Goal: Information Seeking & Learning: Check status

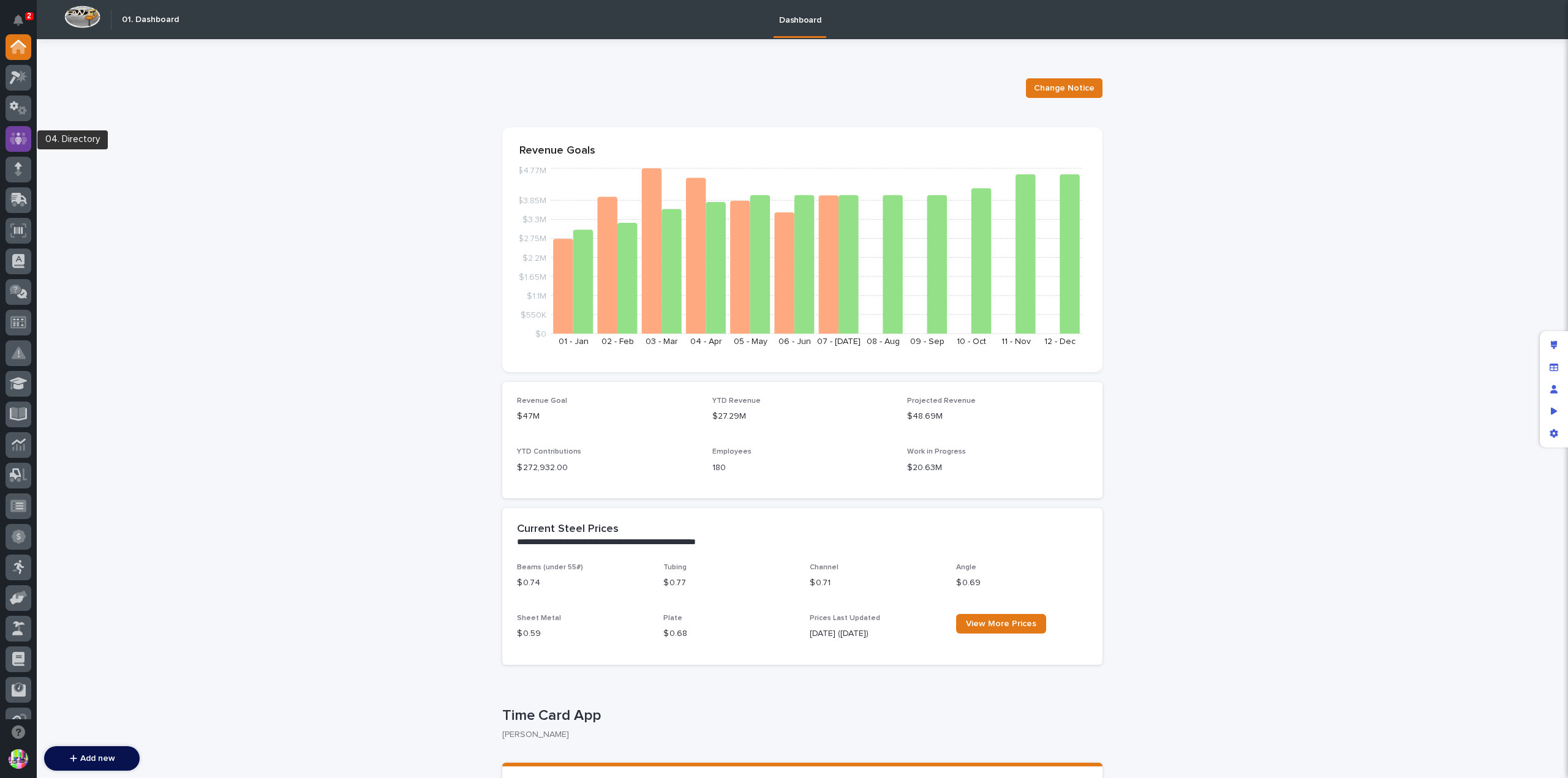
click at [16, 133] on icon at bounding box center [18, 139] width 18 height 14
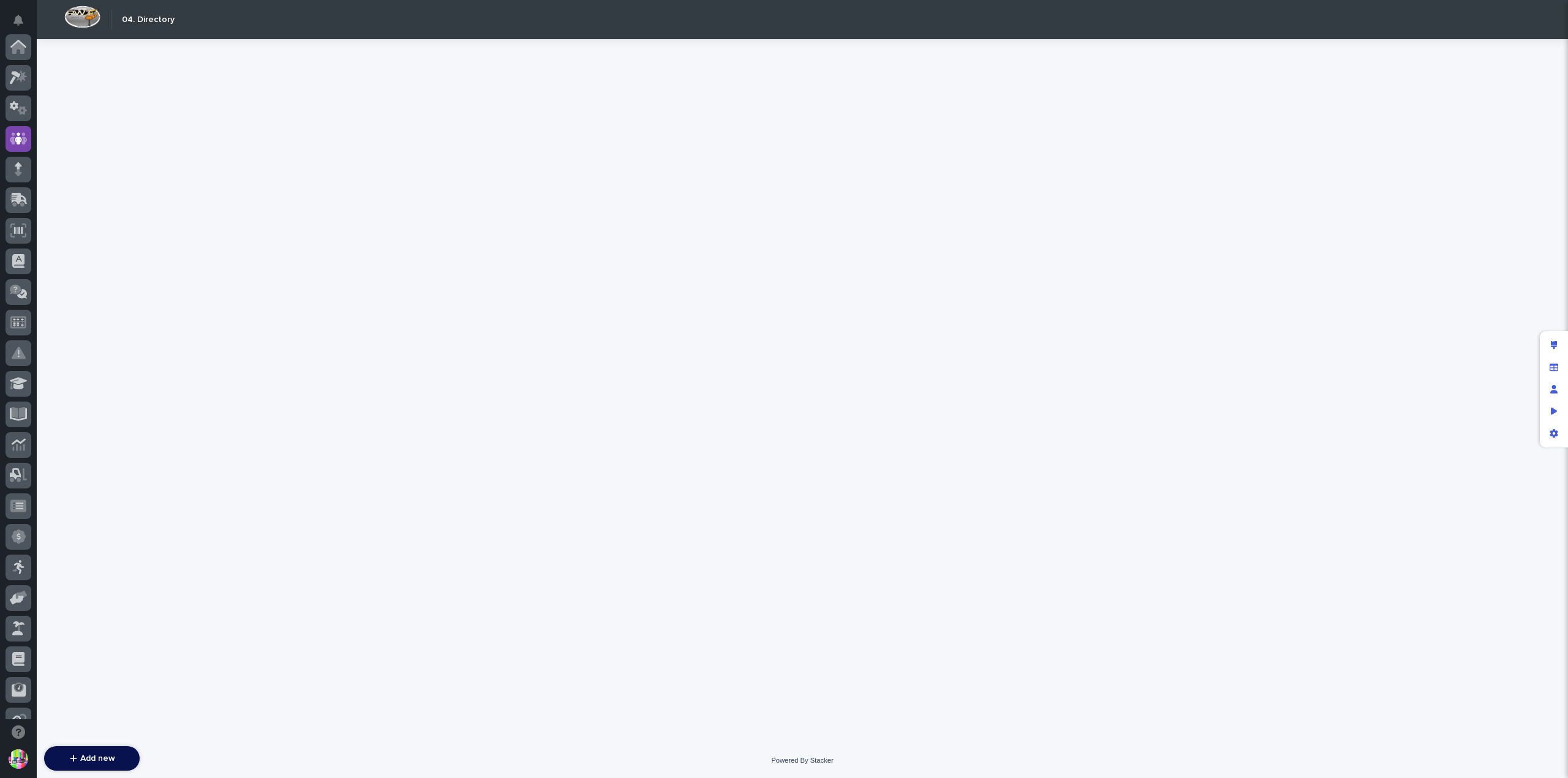
scroll to position [92, 0]
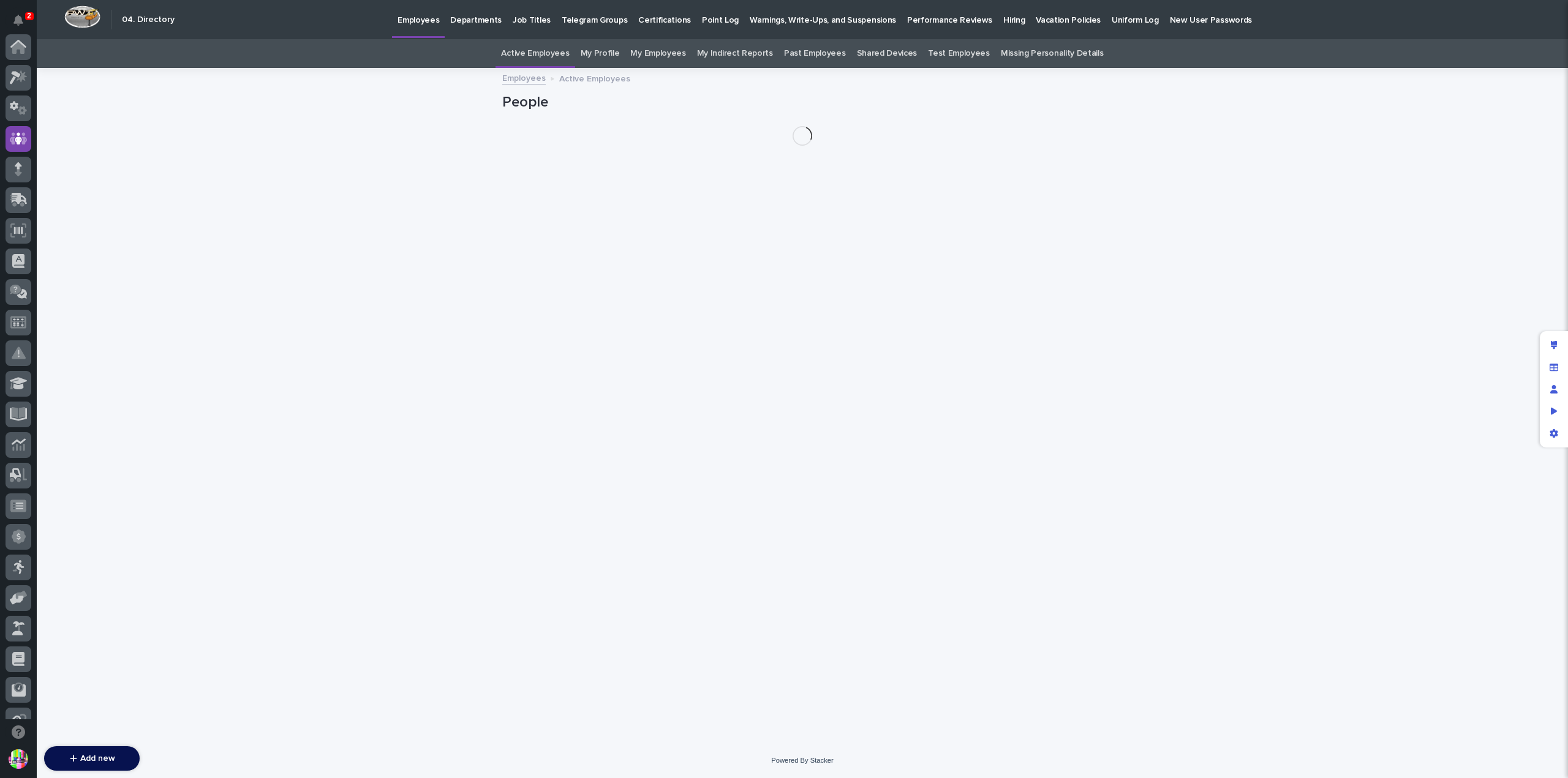
scroll to position [92, 0]
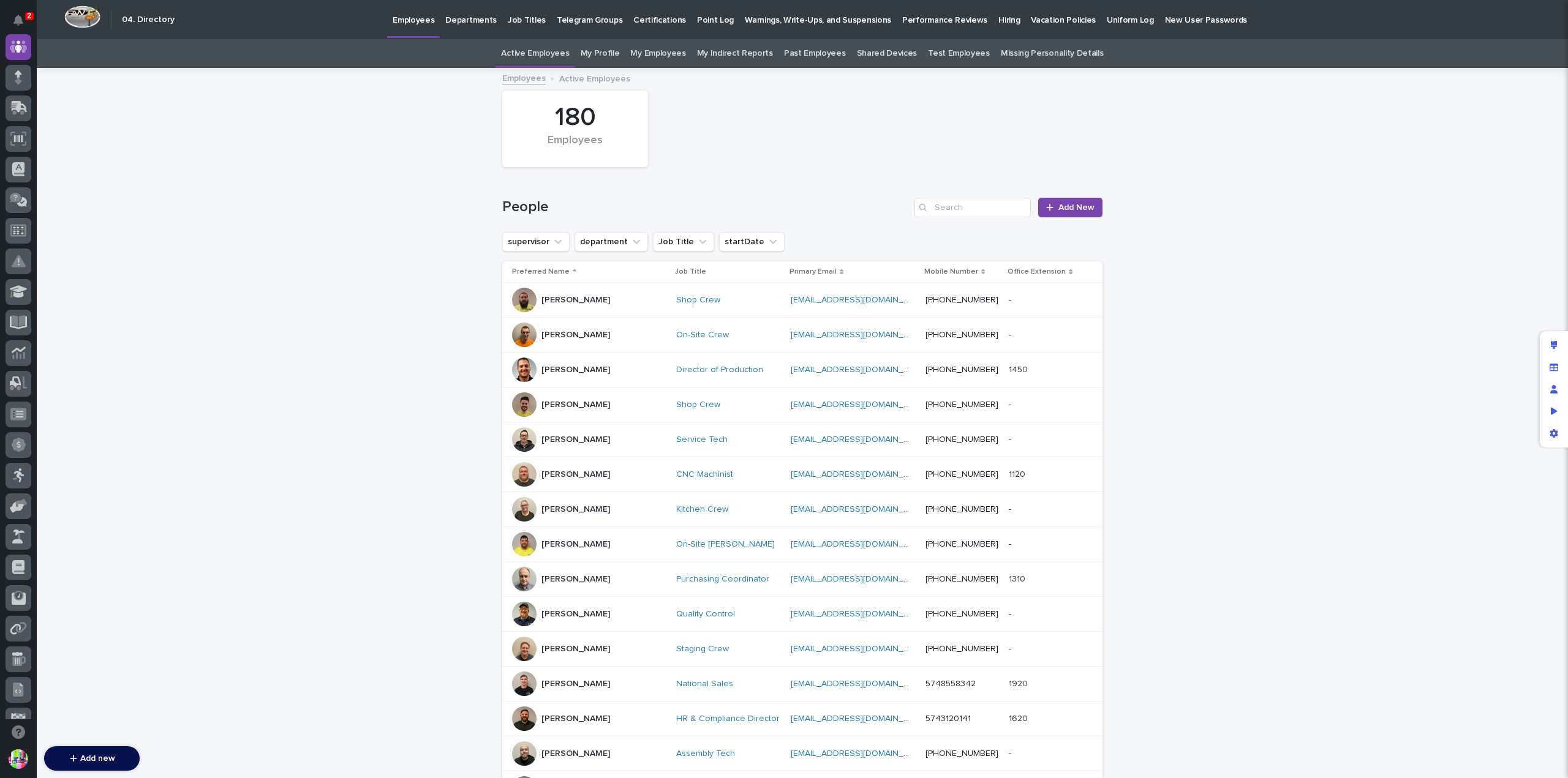
click at [697, 20] on p "Point Log" at bounding box center [715, 13] width 37 height 26
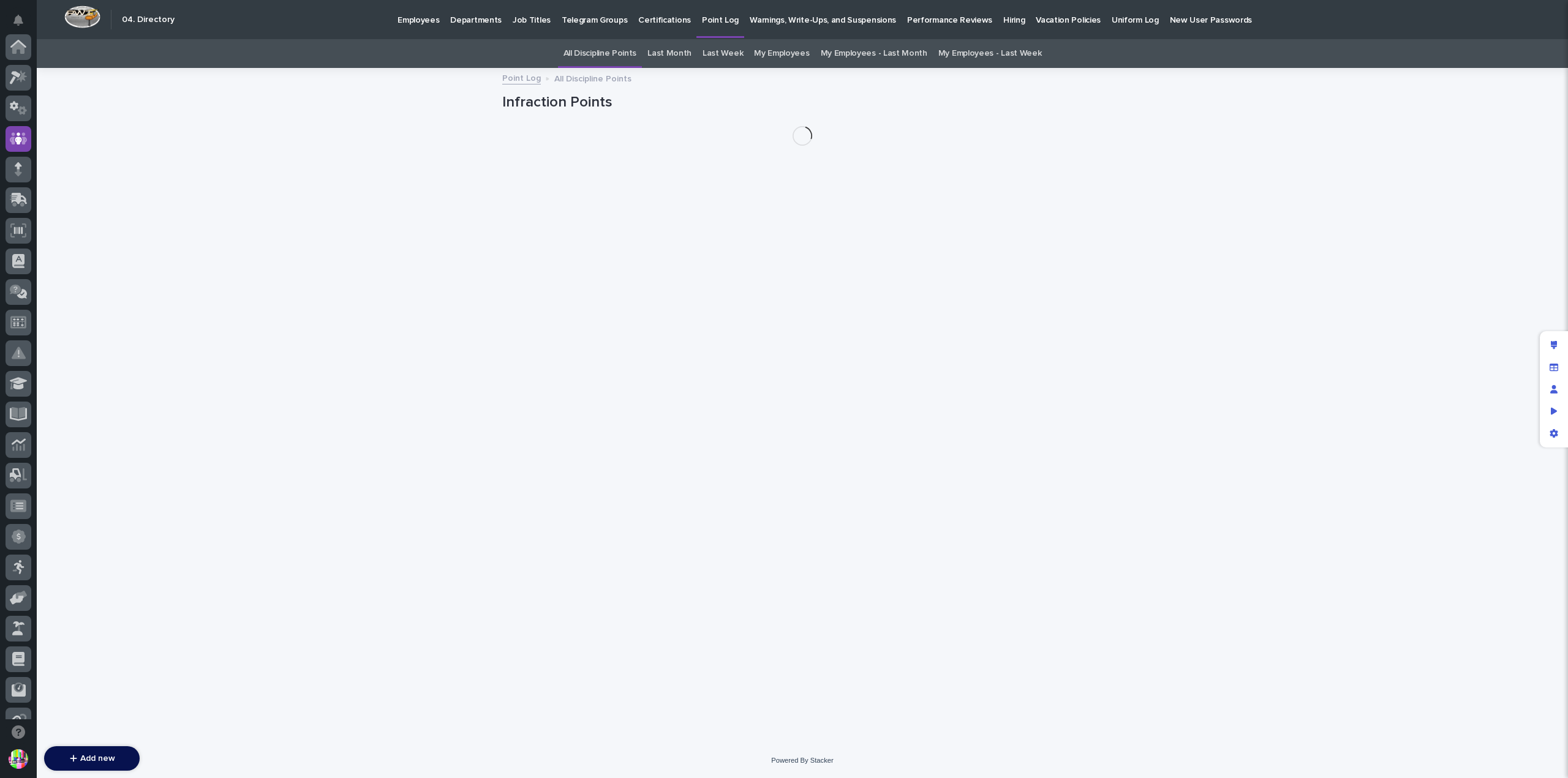
scroll to position [92, 0]
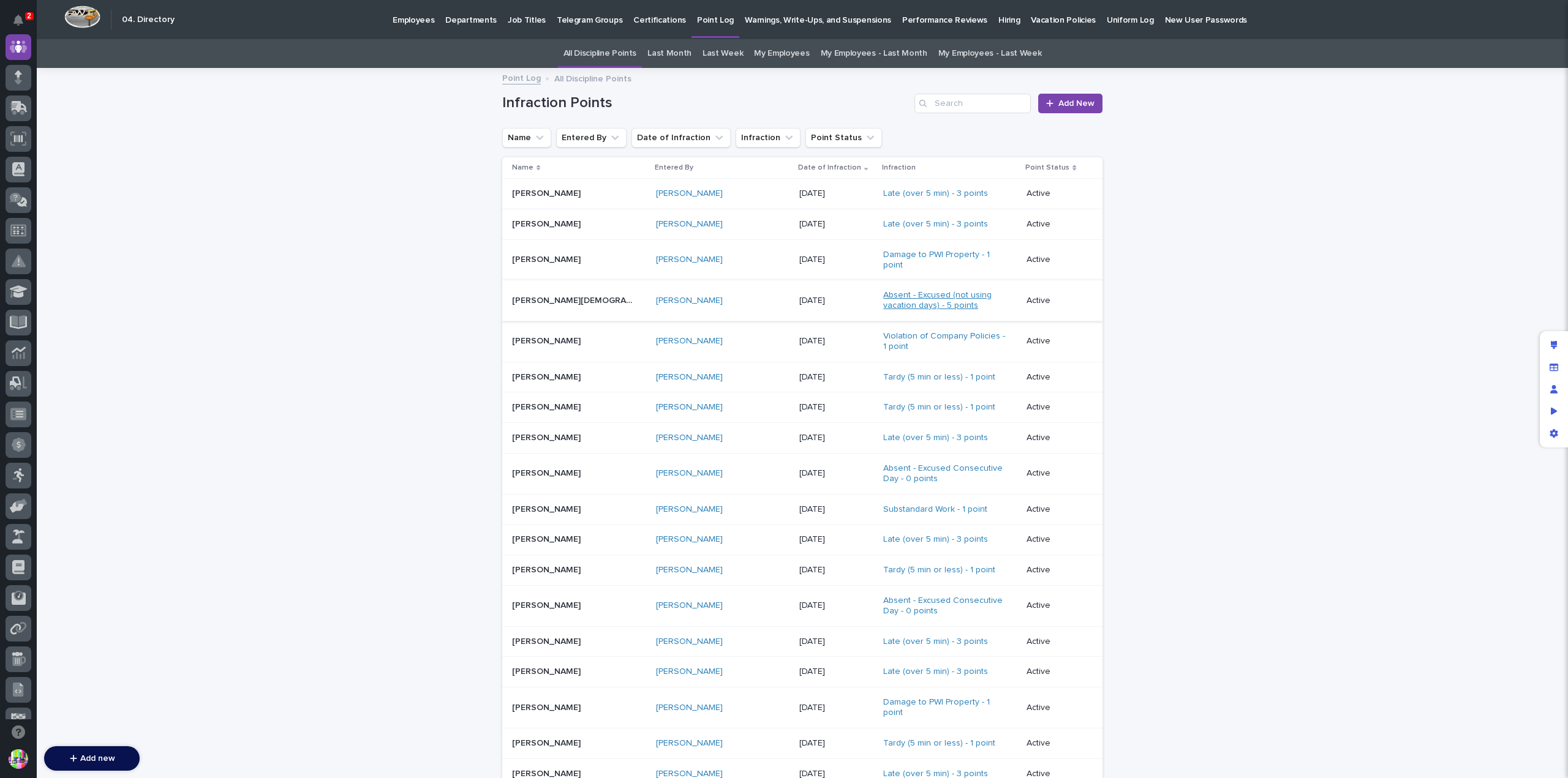
click at [883, 296] on link "Absent - Excused (not using vacation days) - 5 points" at bounding box center [944, 300] width 122 height 21
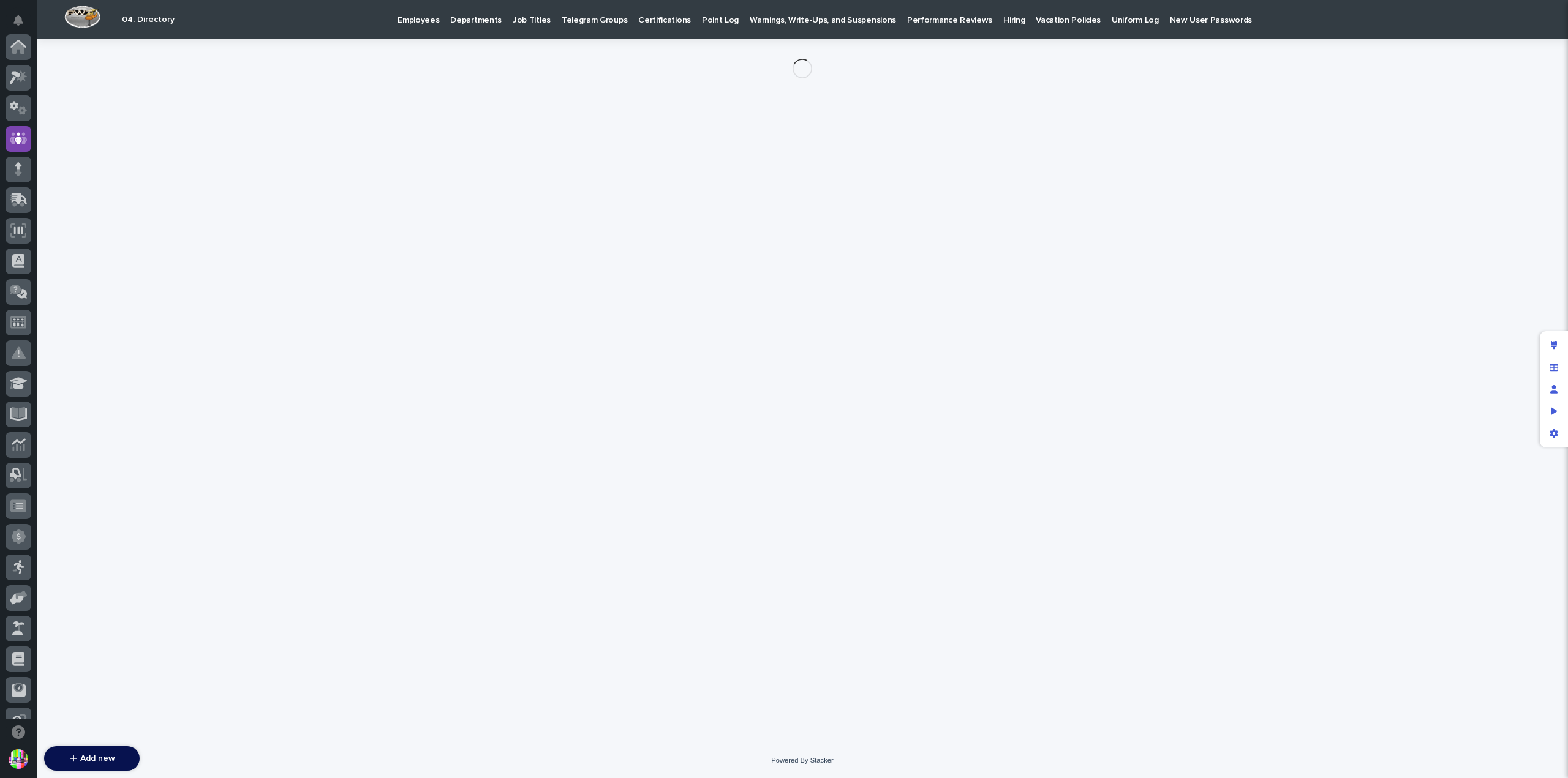
scroll to position [92, 0]
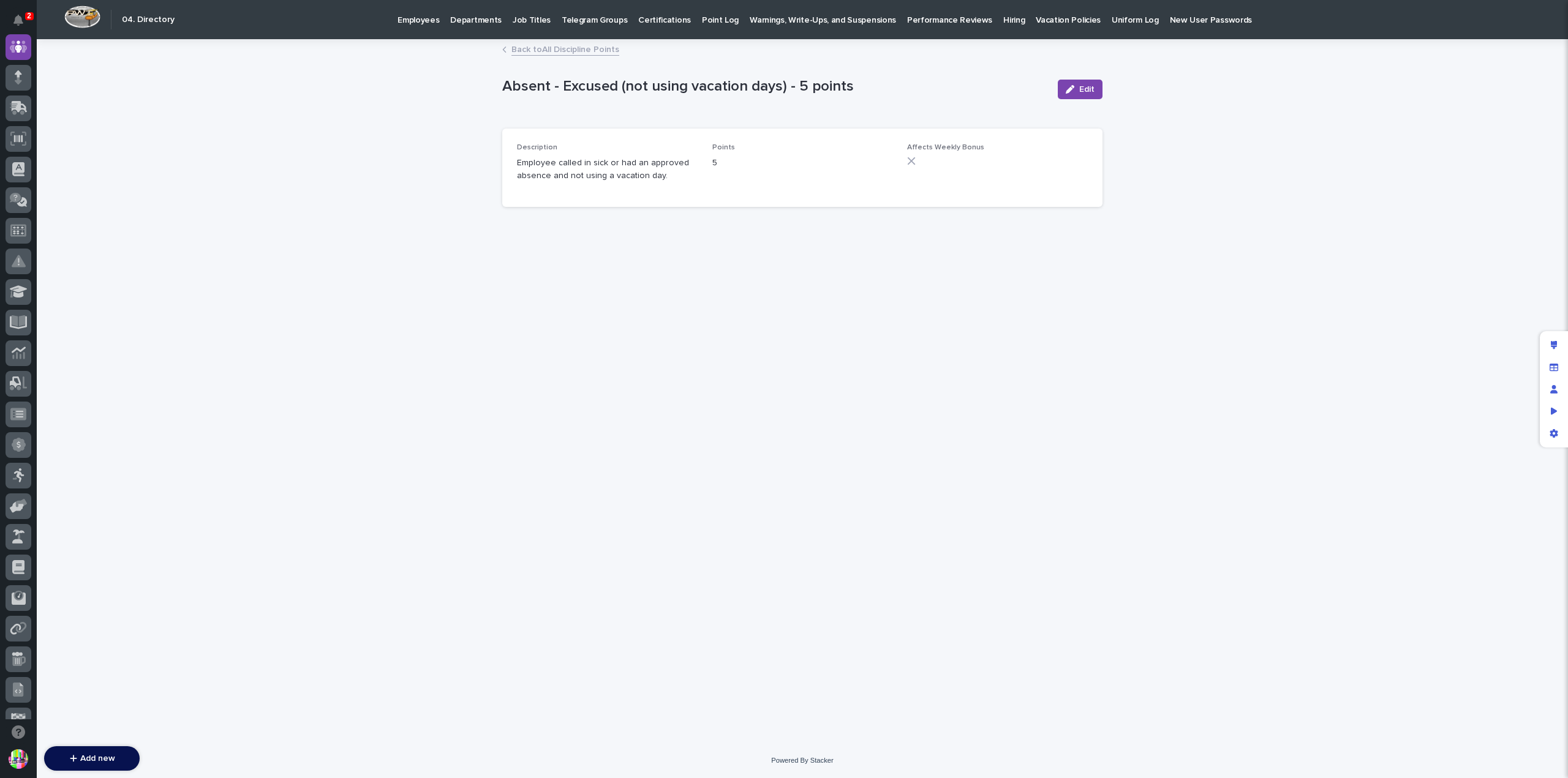
click at [542, 45] on link "Back to All Discipline Points" at bounding box center [565, 49] width 108 height 14
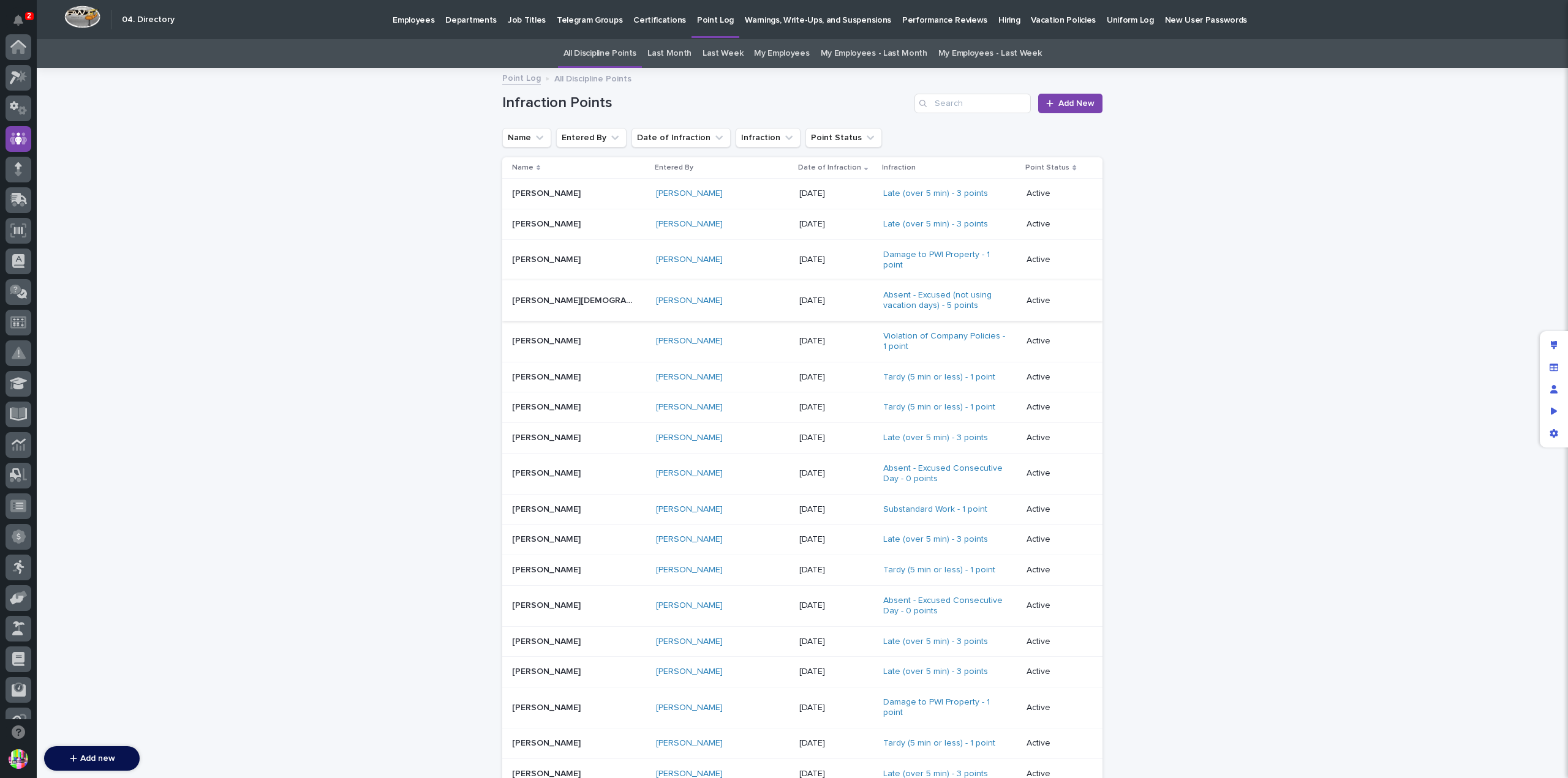
scroll to position [92, 0]
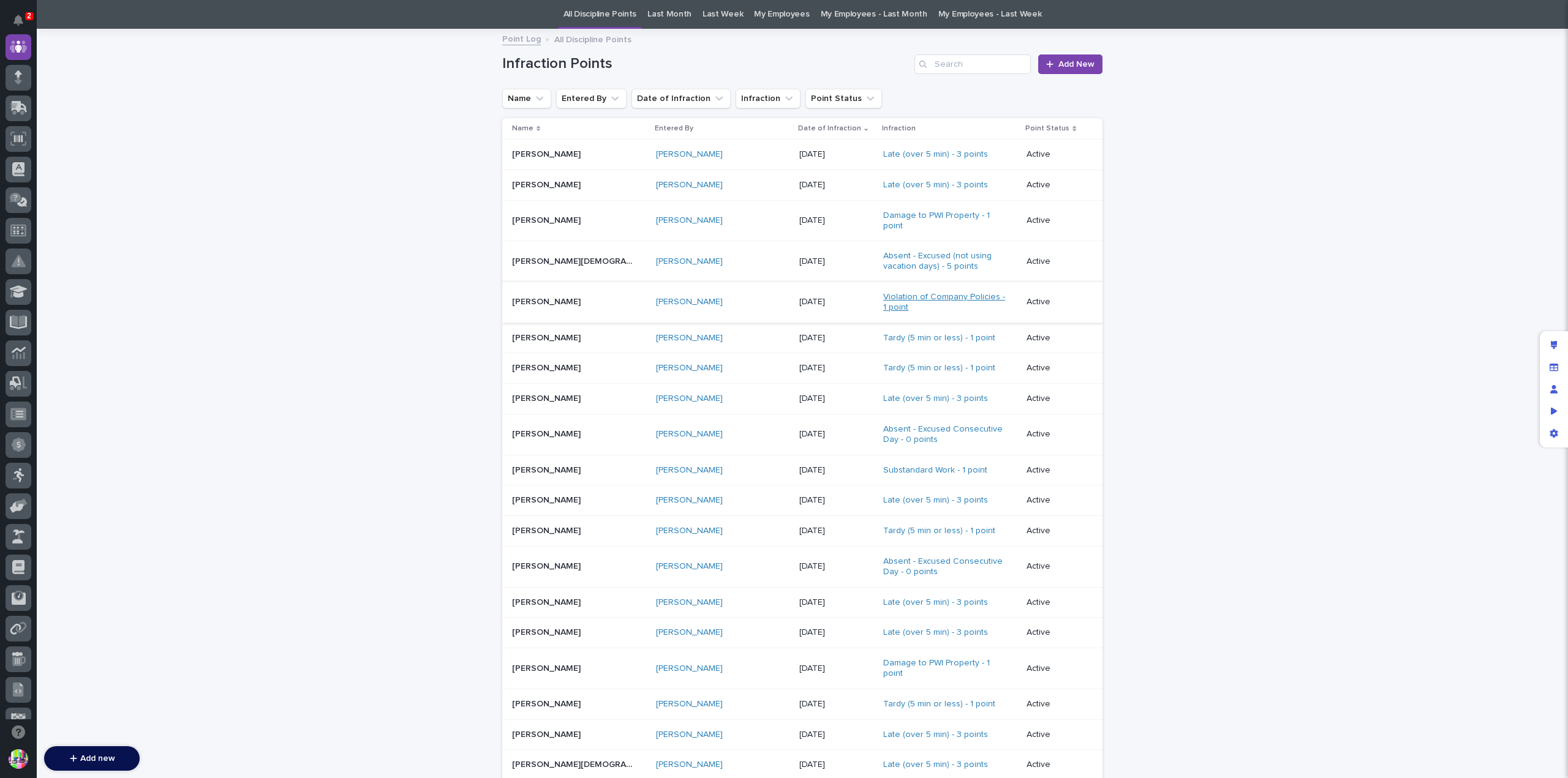
click at [883, 295] on link "Violation of Company Policies - 1 point" at bounding box center [944, 302] width 122 height 21
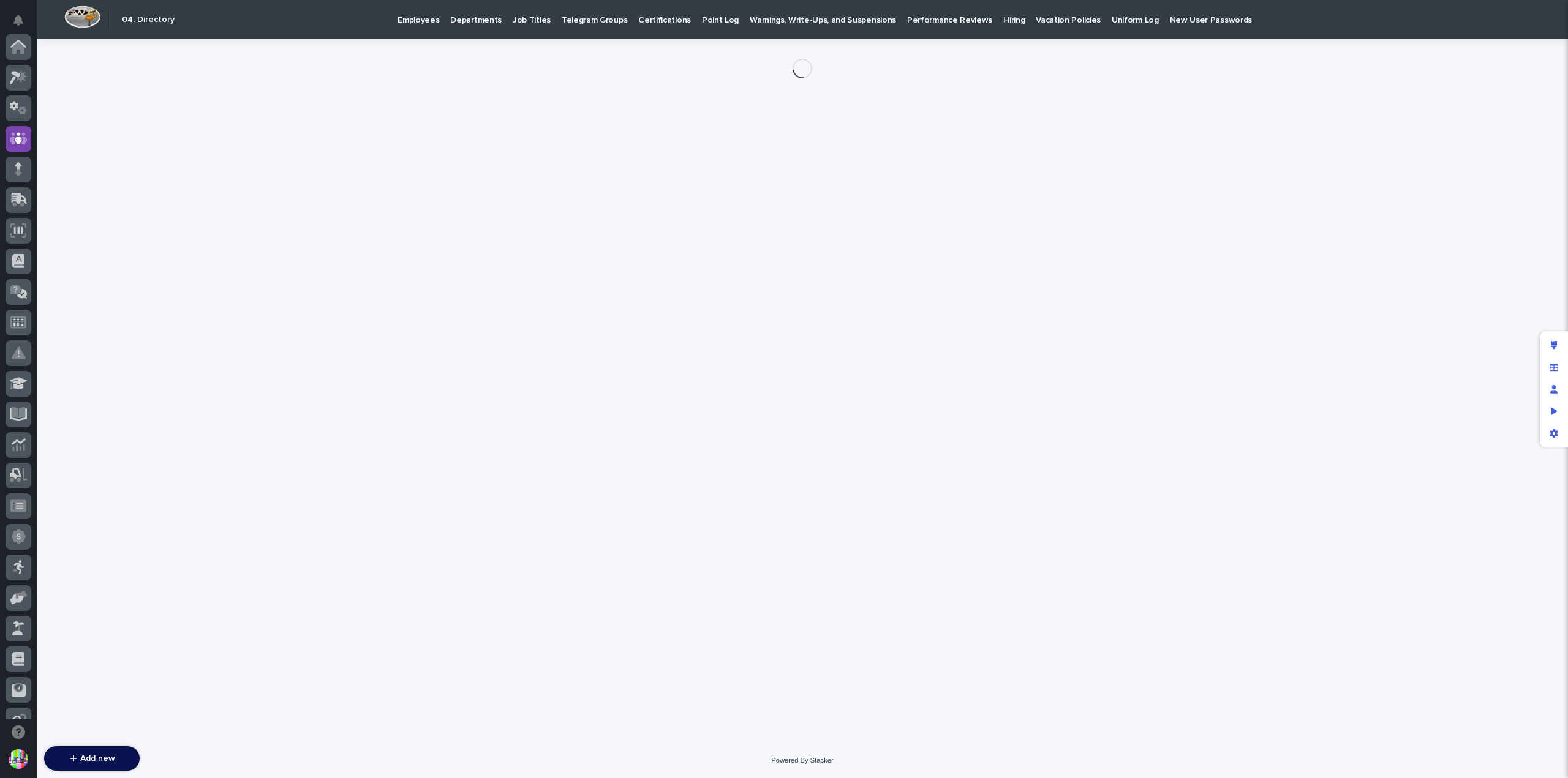
scroll to position [92, 0]
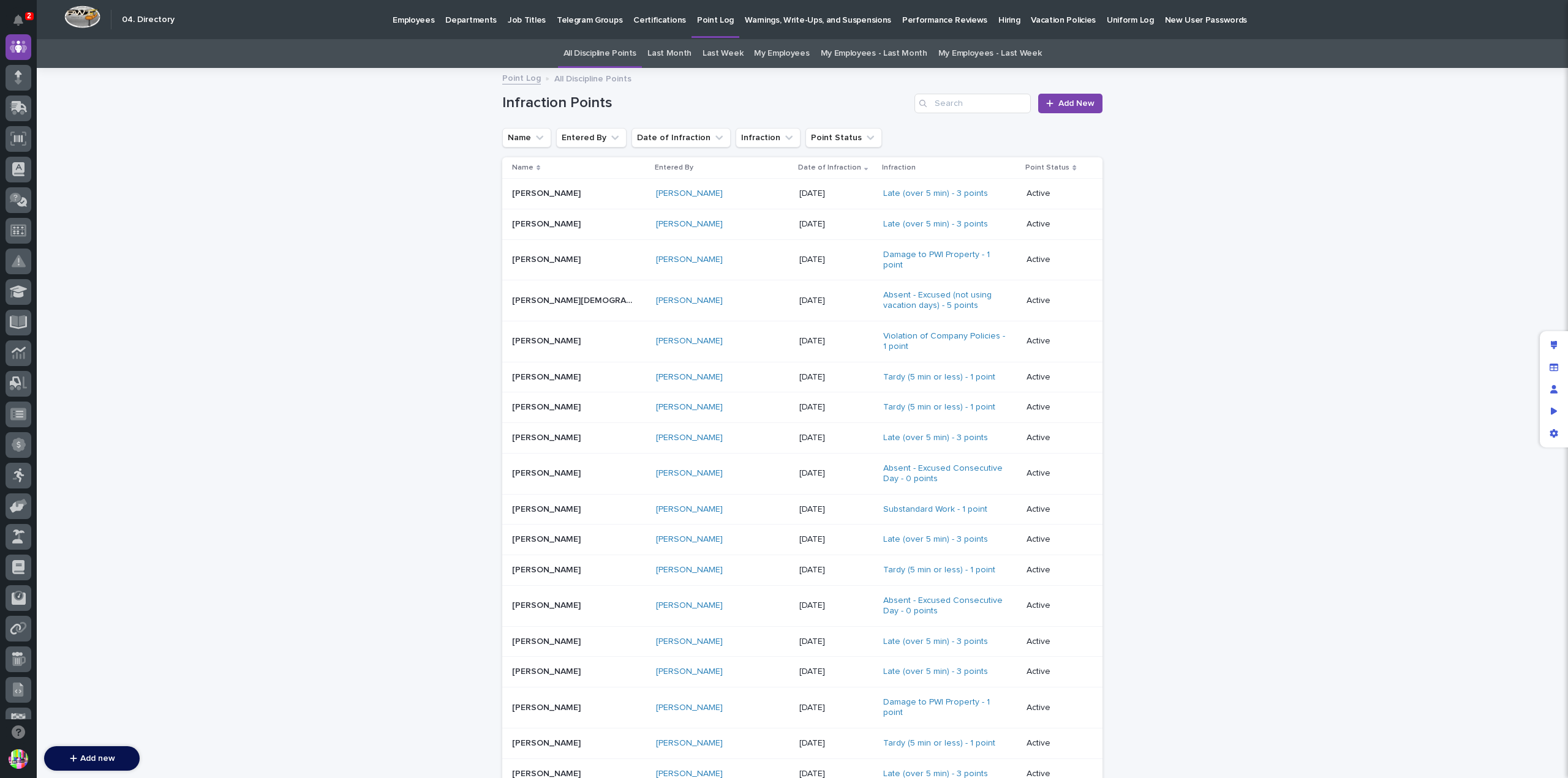
click at [809, 20] on p "Warnings, Write-Ups, and Suspensions" at bounding box center [818, 13] width 146 height 26
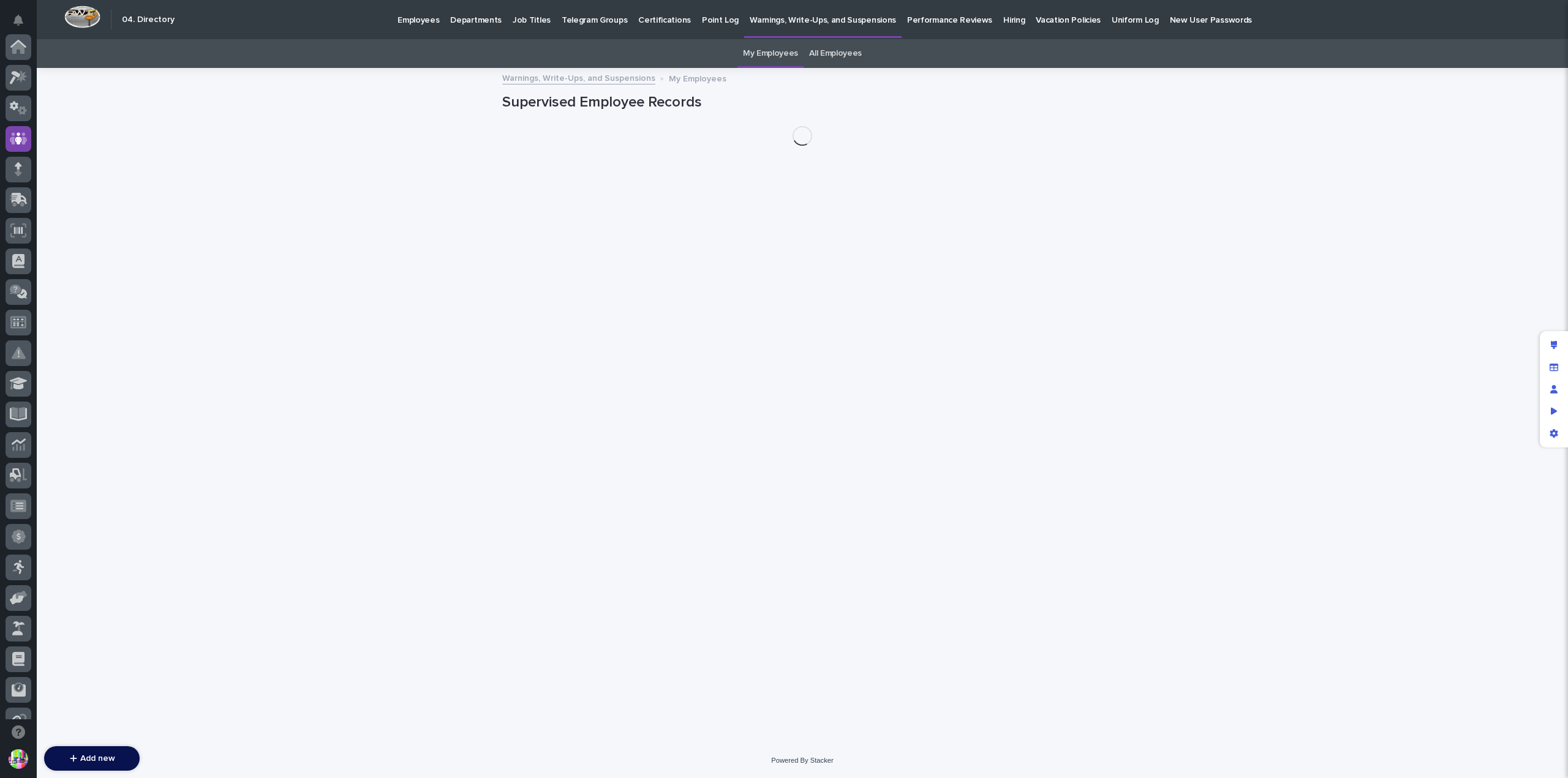
scroll to position [92, 0]
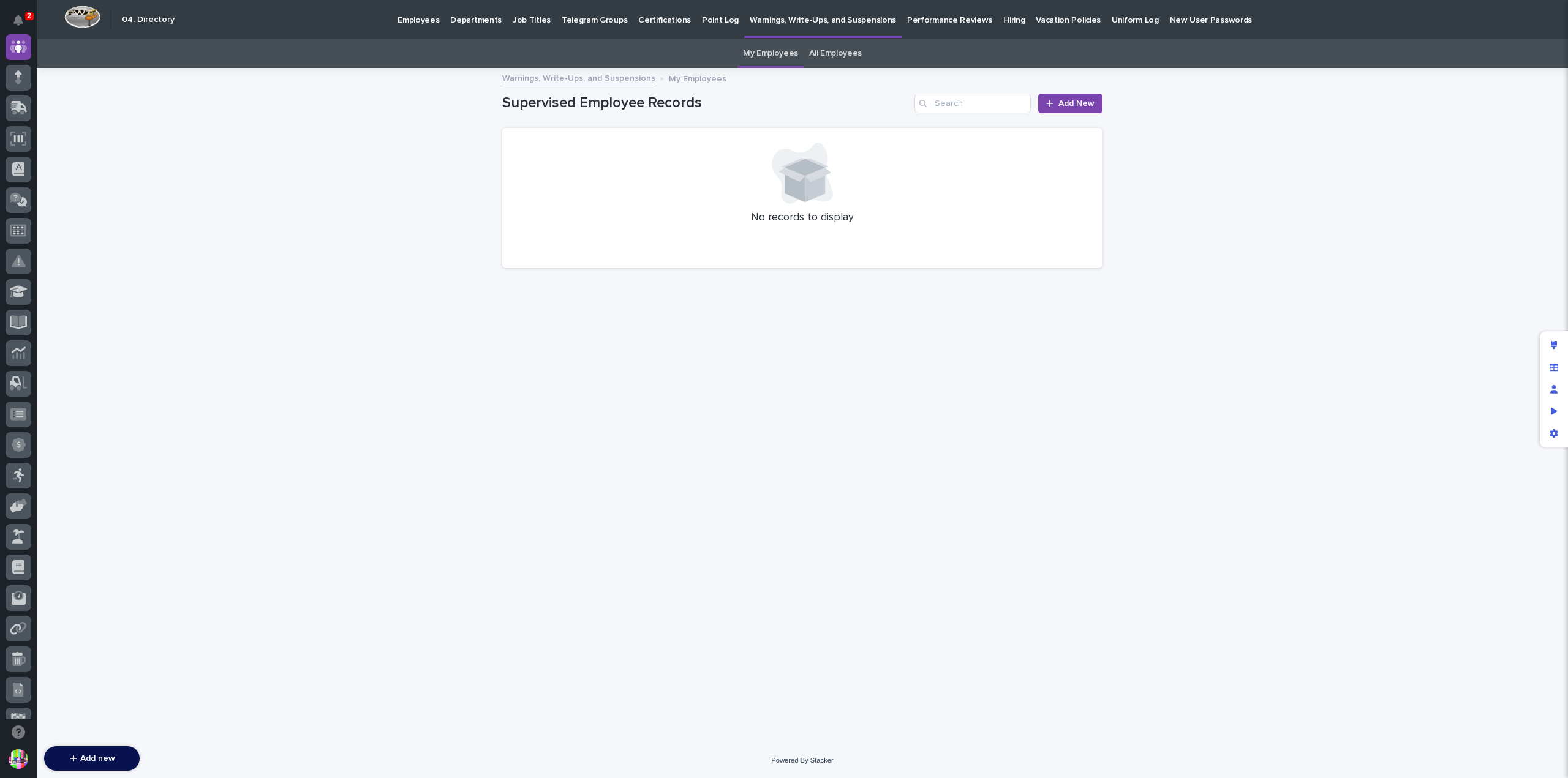
click at [821, 49] on link "All Employees" at bounding box center [836, 53] width 53 height 29
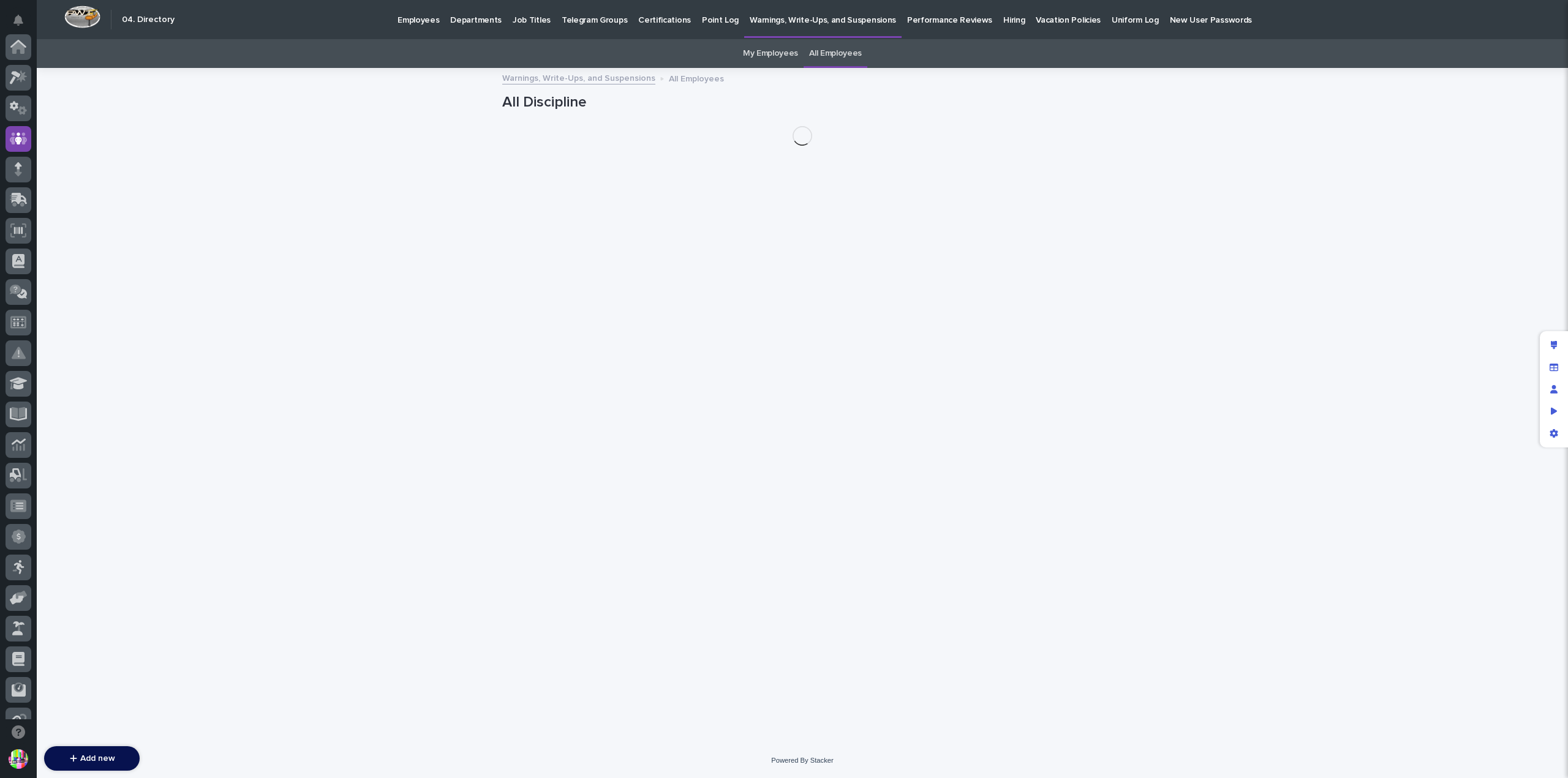
scroll to position [92, 0]
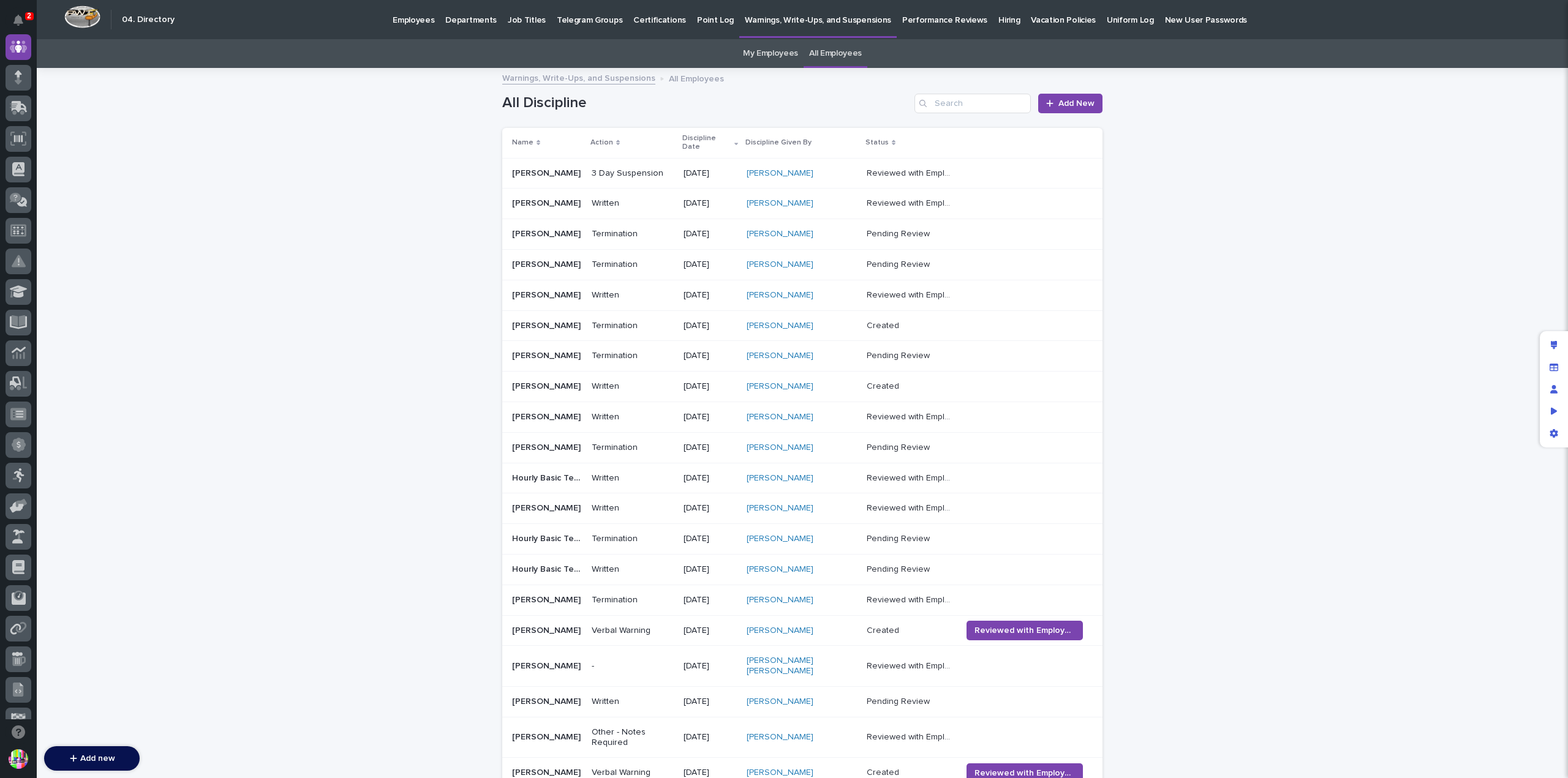
click at [544, 166] on p "[PERSON_NAME]" at bounding box center [547, 172] width 71 height 13
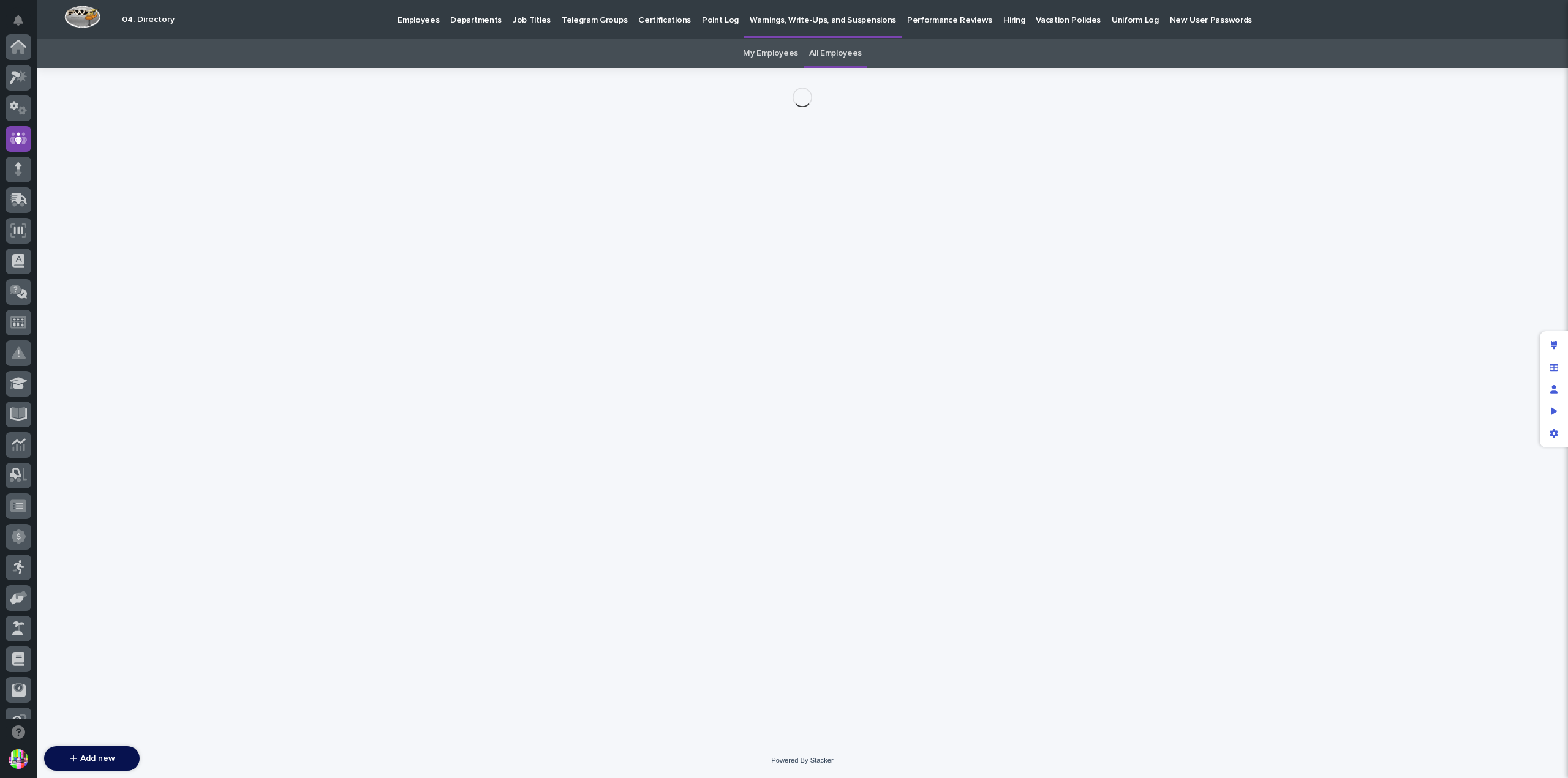
scroll to position [92, 0]
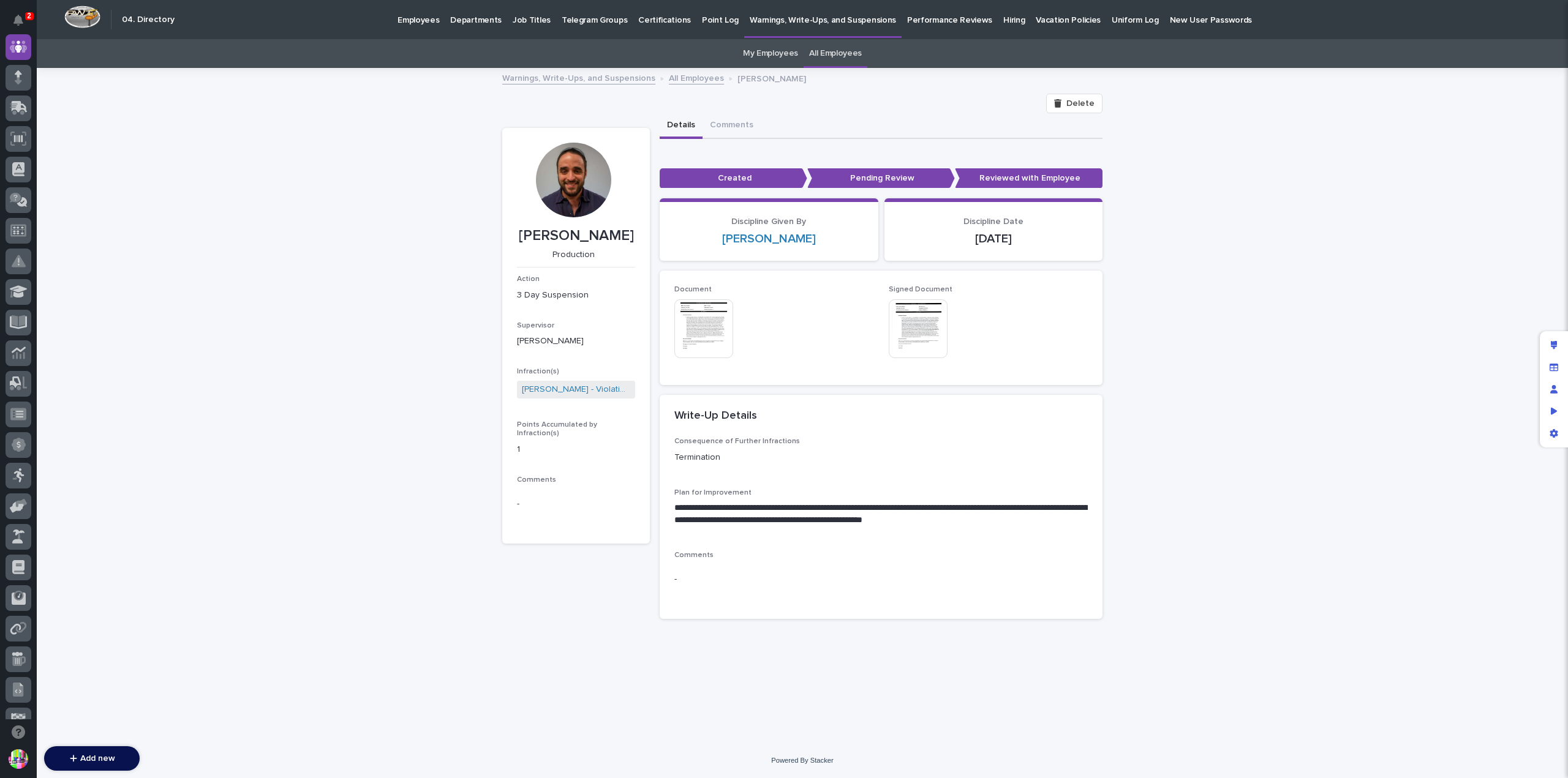
click at [699, 341] on img at bounding box center [703, 329] width 59 height 59
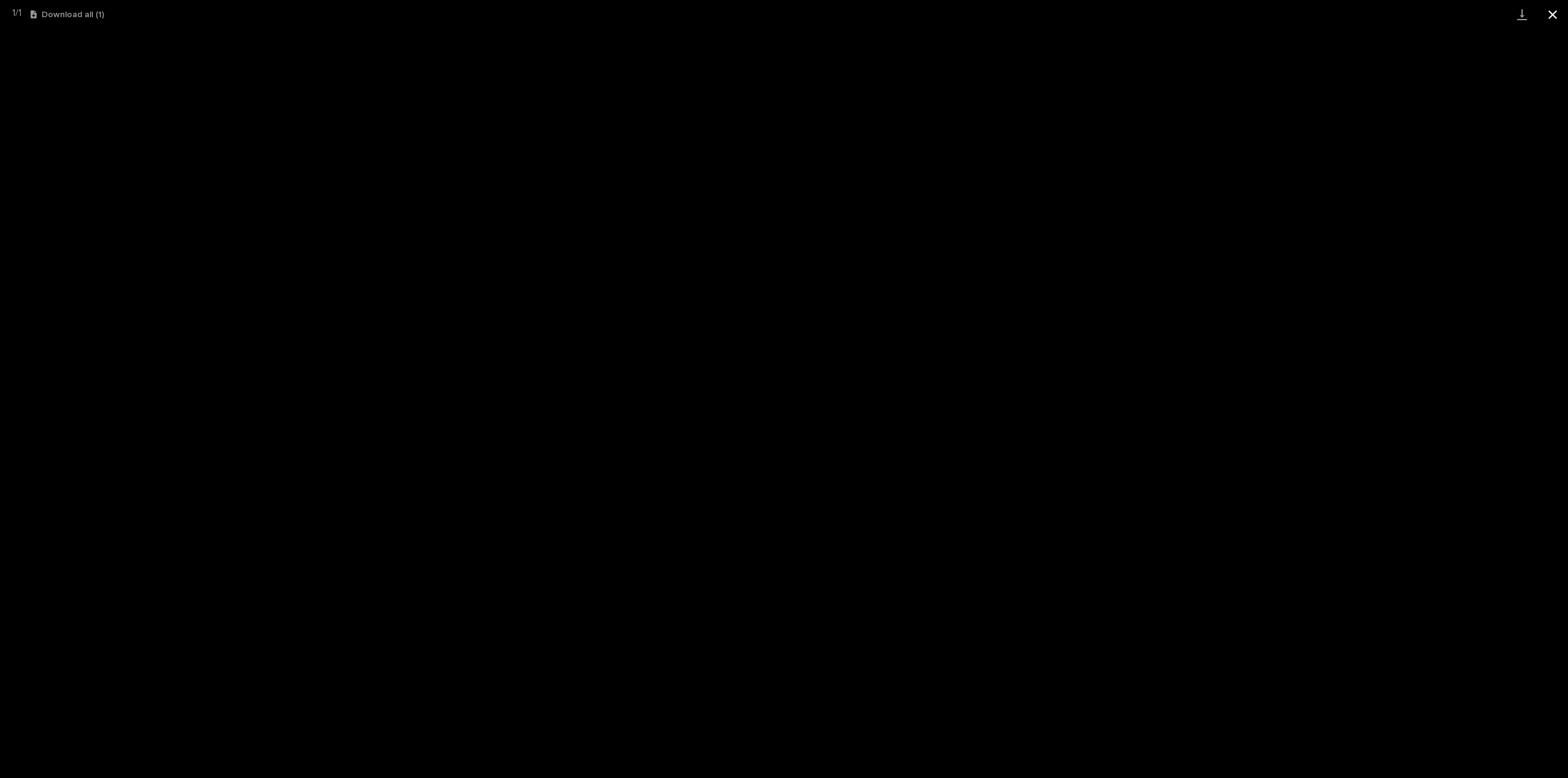
click at [1548, 20] on button "Close gallery" at bounding box center [1552, 14] width 30 height 29
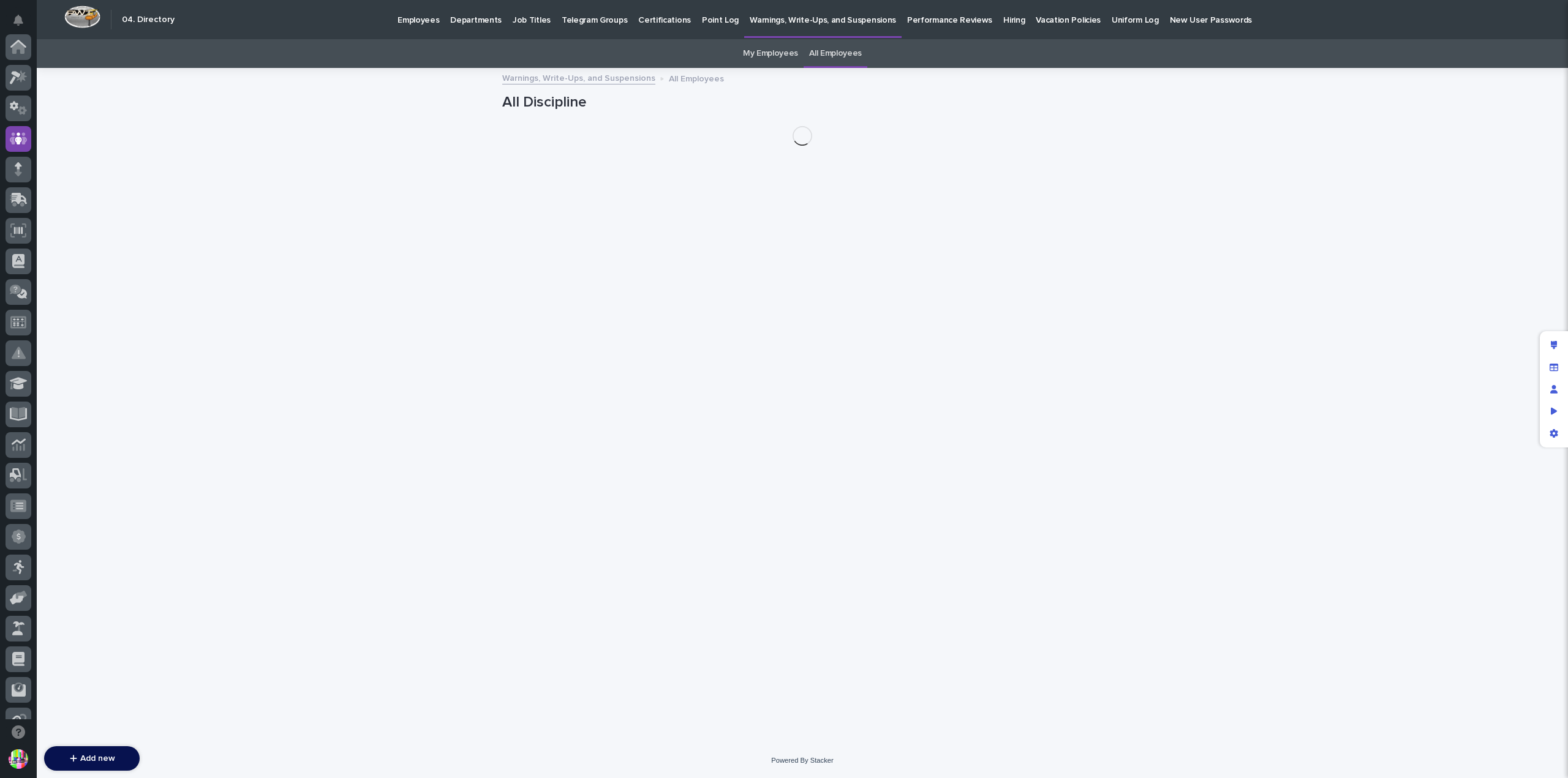
scroll to position [92, 0]
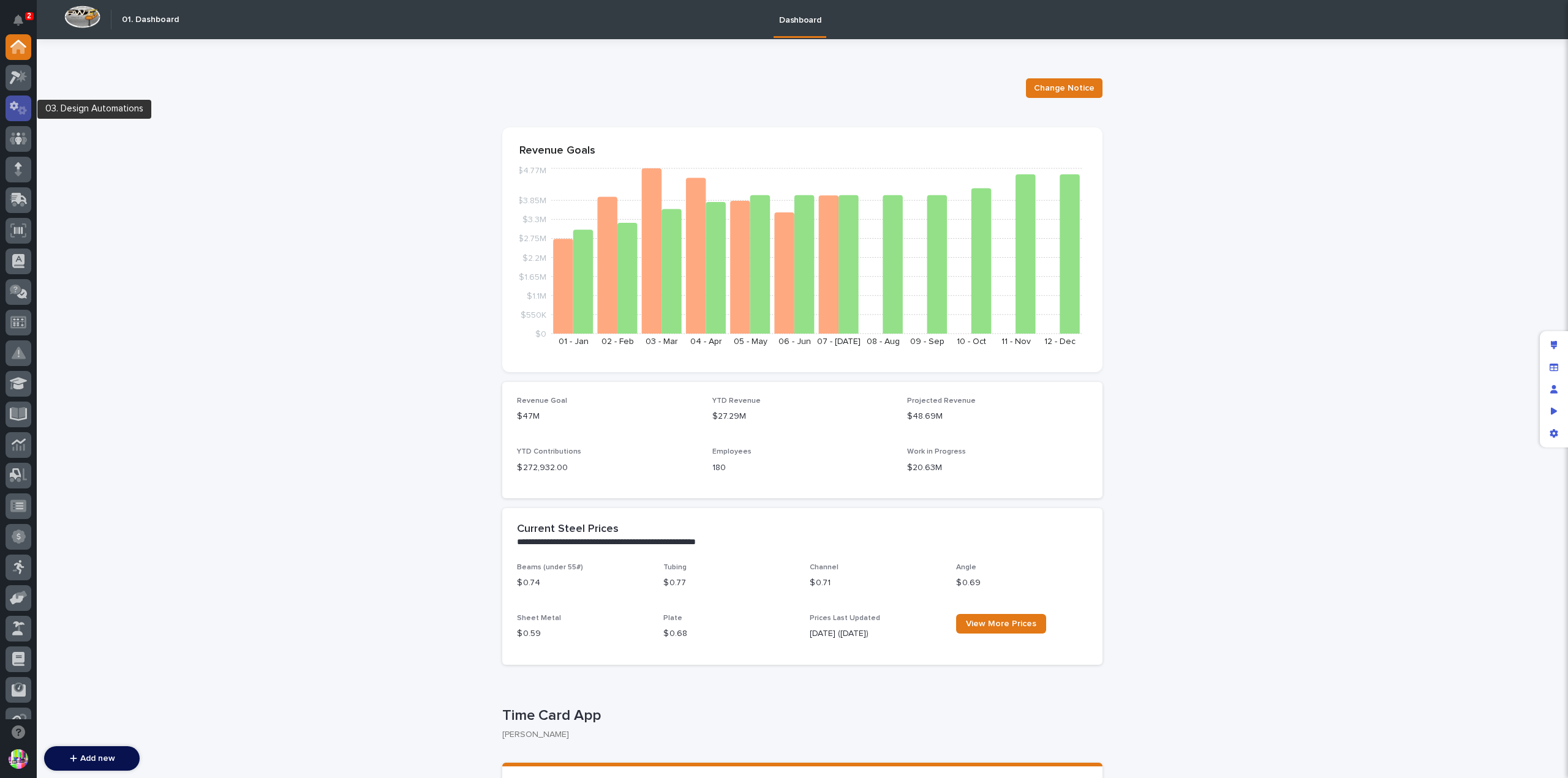
click at [20, 110] on icon at bounding box center [22, 110] width 9 height 9
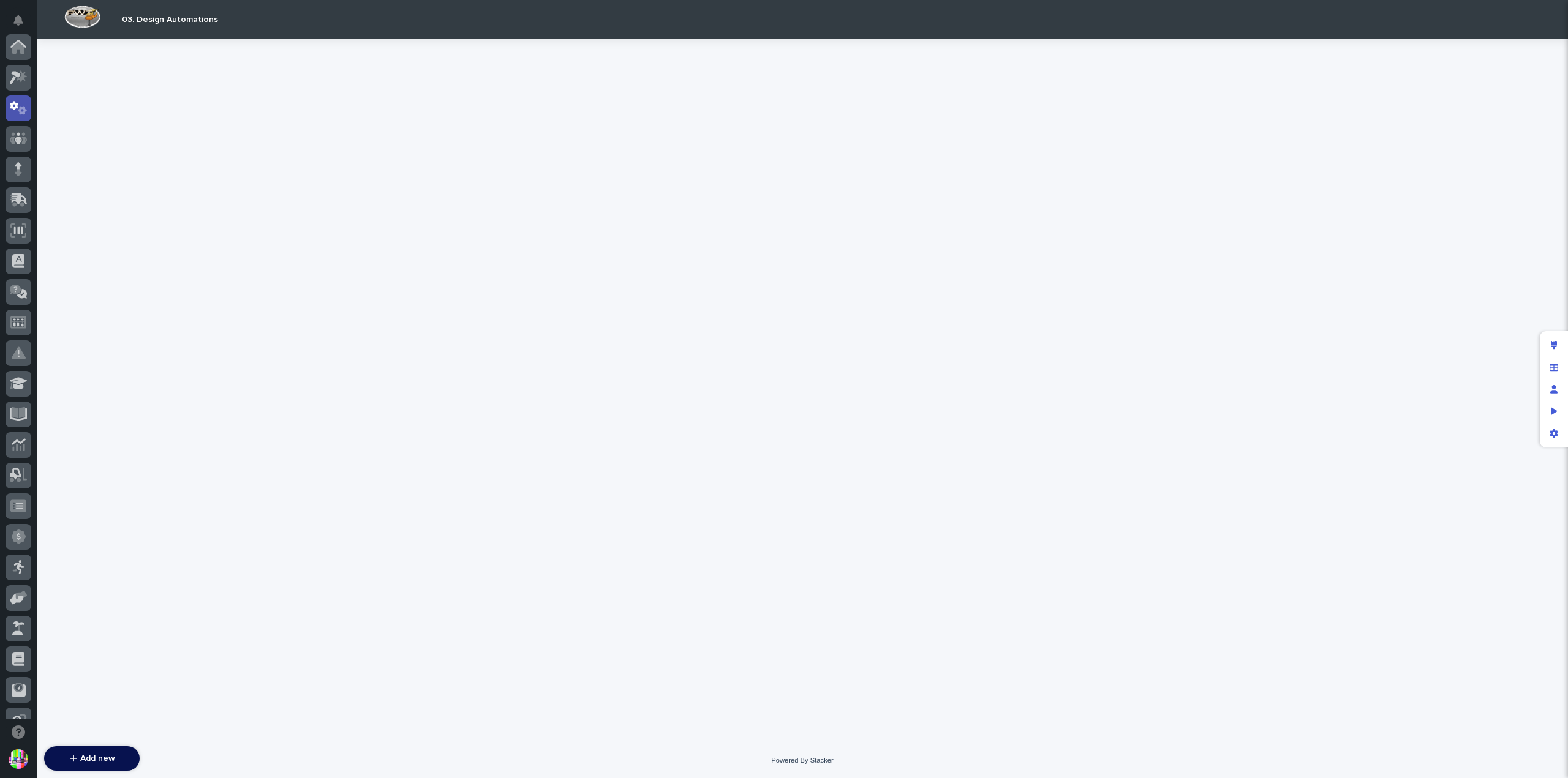
scroll to position [62, 0]
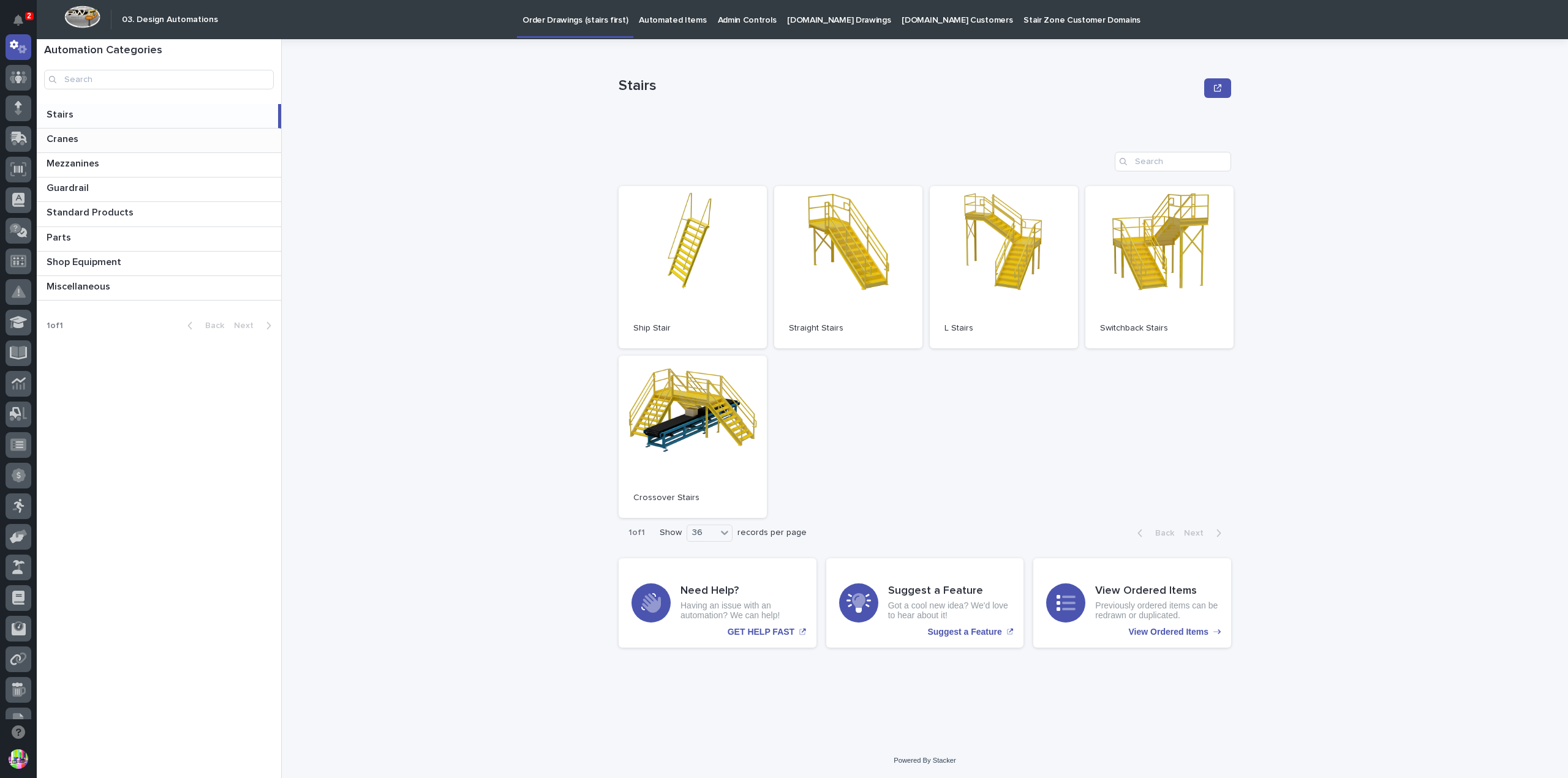
click at [154, 145] on p at bounding box center [162, 139] width 230 height 11
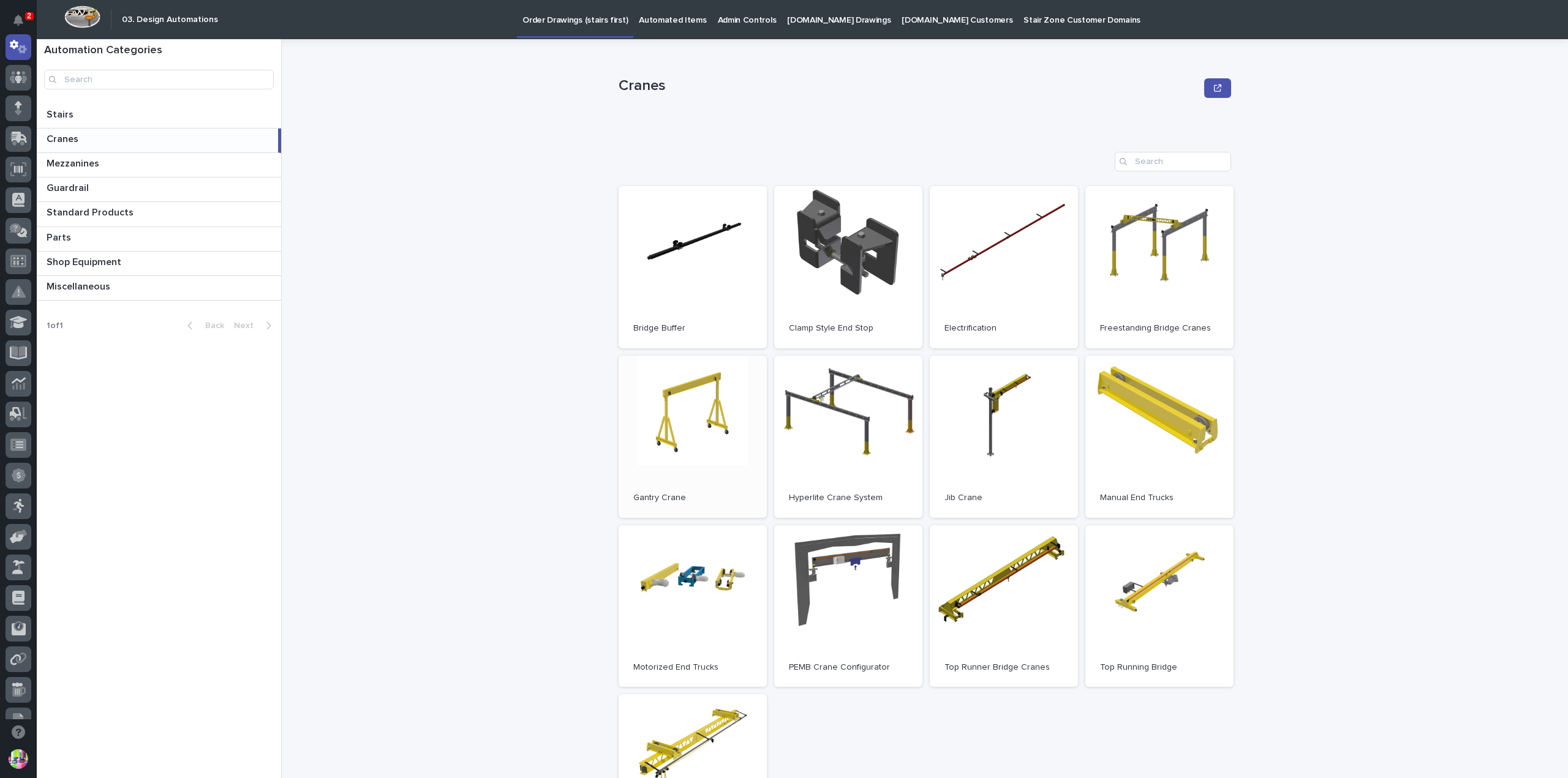
click at [705, 410] on link "Open" at bounding box center [692, 437] width 148 height 162
